Goal: Find specific page/section: Find specific page/section

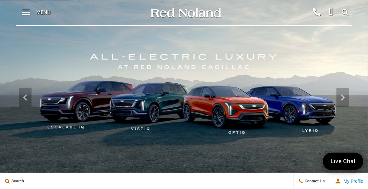
click at [42, 11] on span "Menu" at bounding box center [43, 12] width 14 height 25
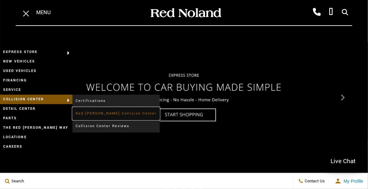
click at [95, 113] on link "Red [PERSON_NAME] Collision Center" at bounding box center [115, 113] width 87 height 13
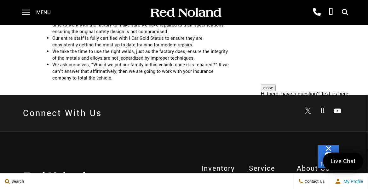
scroll to position [1311, 0]
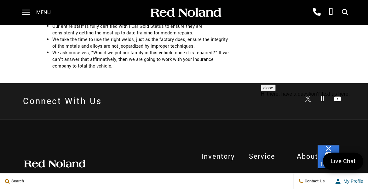
click at [348, 181] on span "My Profile" at bounding box center [352, 180] width 22 height 5
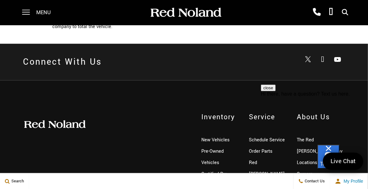
scroll to position [1353, 0]
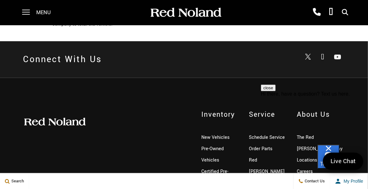
click at [348, 180] on span "My Profile" at bounding box center [352, 180] width 22 height 5
